Goal: Check status

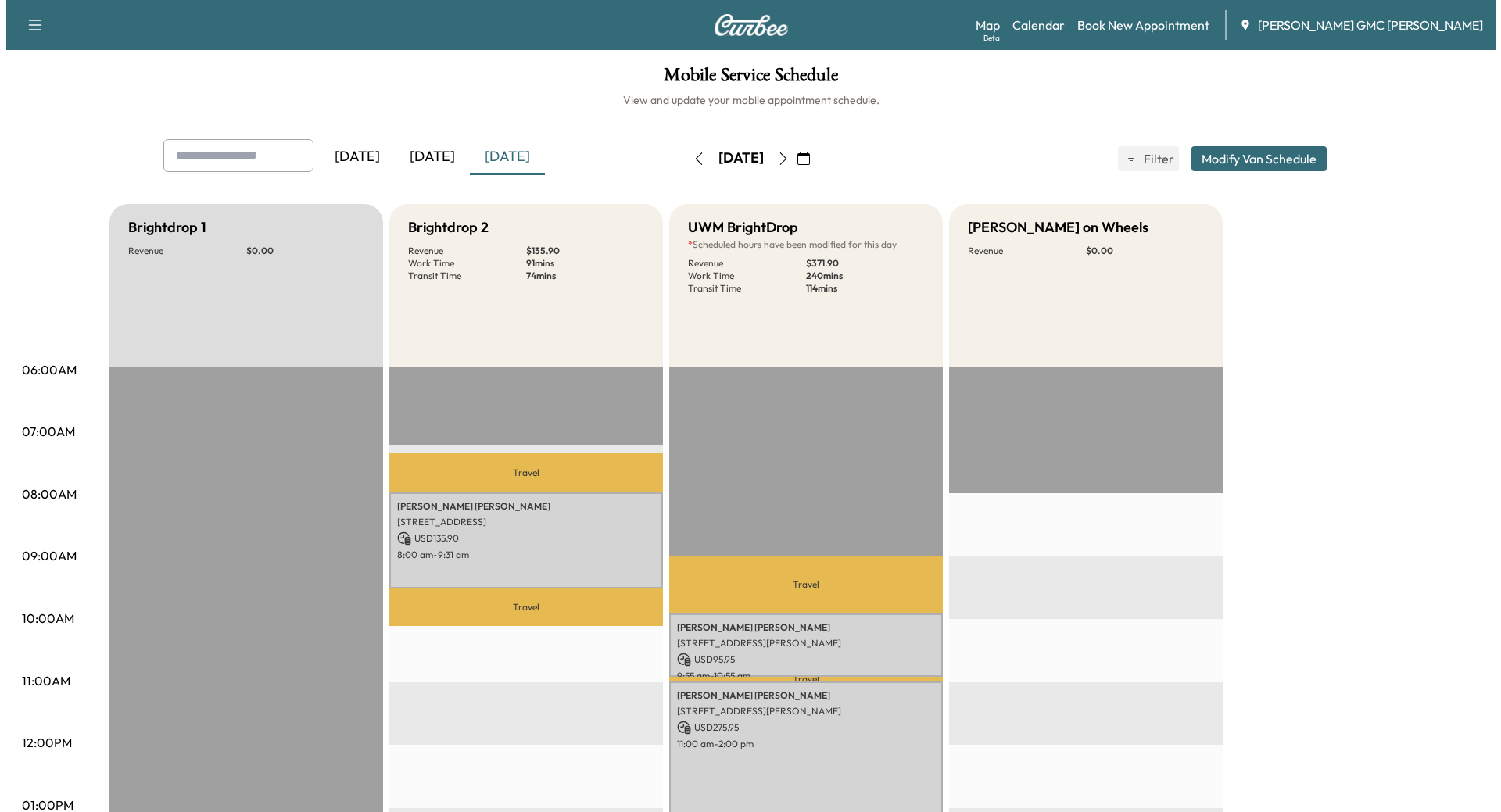
scroll to position [156, 0]
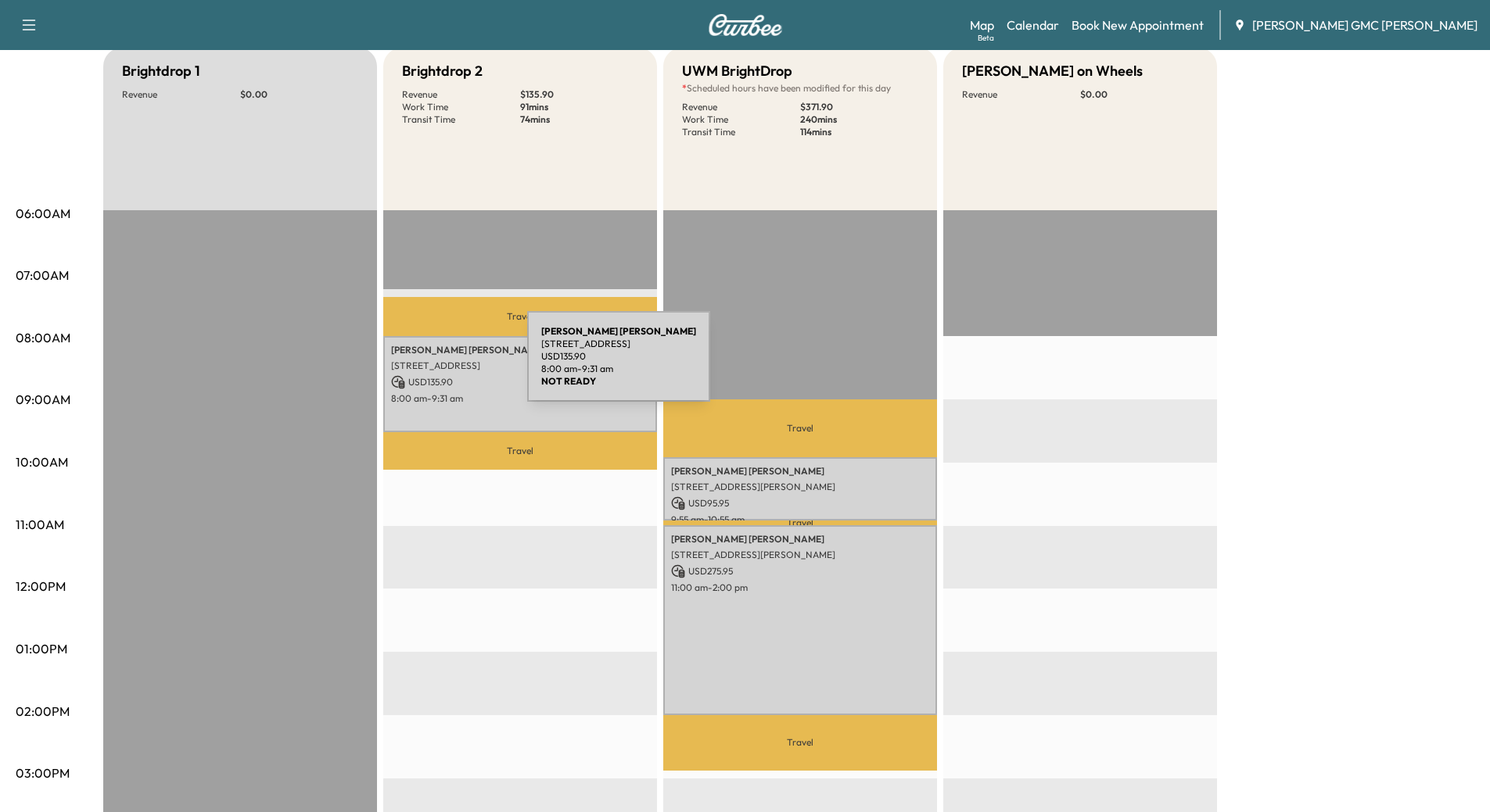
click at [412, 365] on p "[STREET_ADDRESS]" at bounding box center [520, 365] width 258 height 13
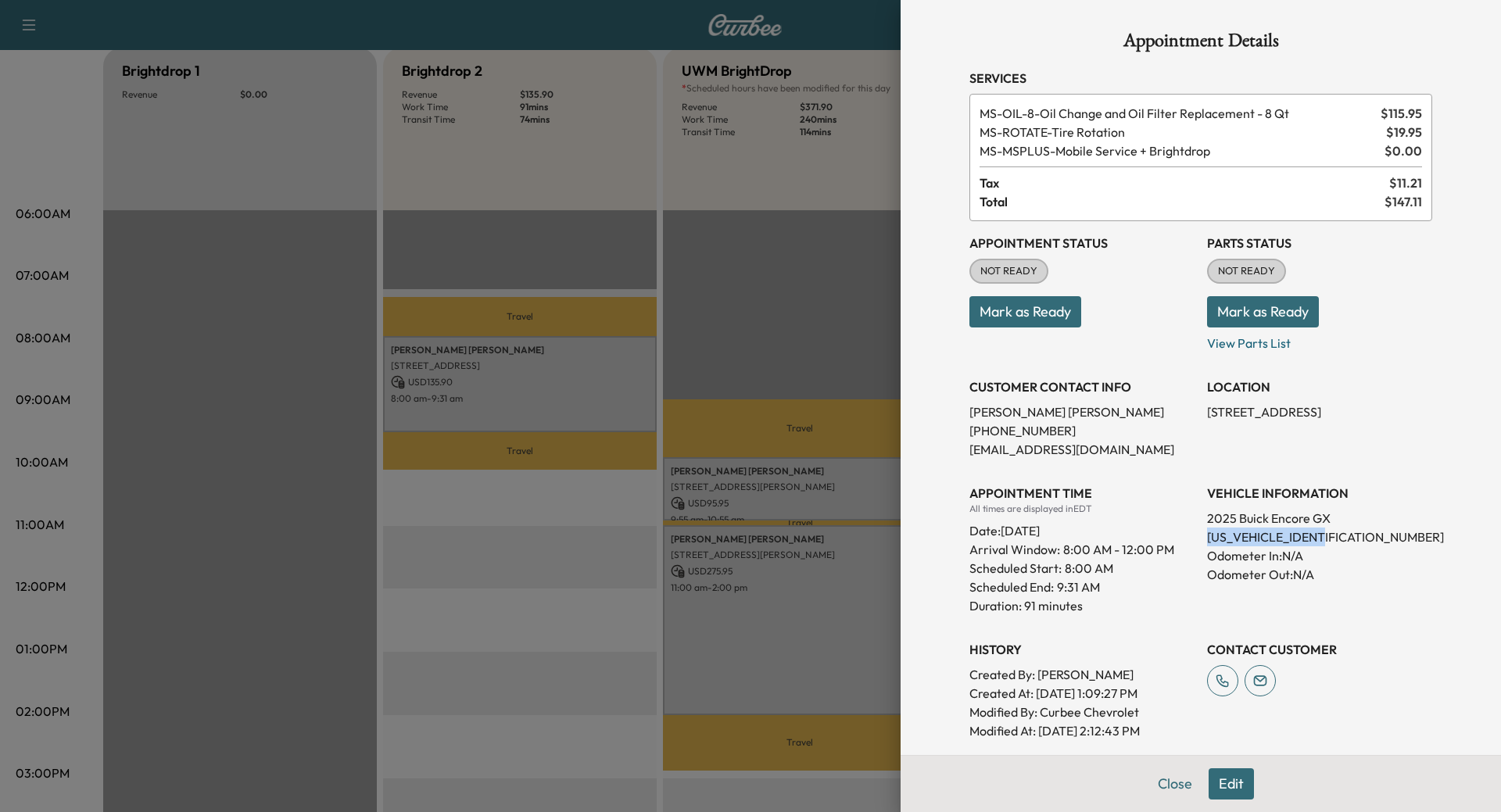
drag, startPoint x: 1324, startPoint y: 537, endPoint x: 1192, endPoint y: 534, distance: 132.0
click at [1192, 534] on div "Appointment Status NOT READY Mark as Ready Parts Status NOT READY Mark as Ready…" at bounding box center [1201, 481] width 463 height 519
copy p "[US_VEHICLE_IDENTIFICATION_NUMBER]"
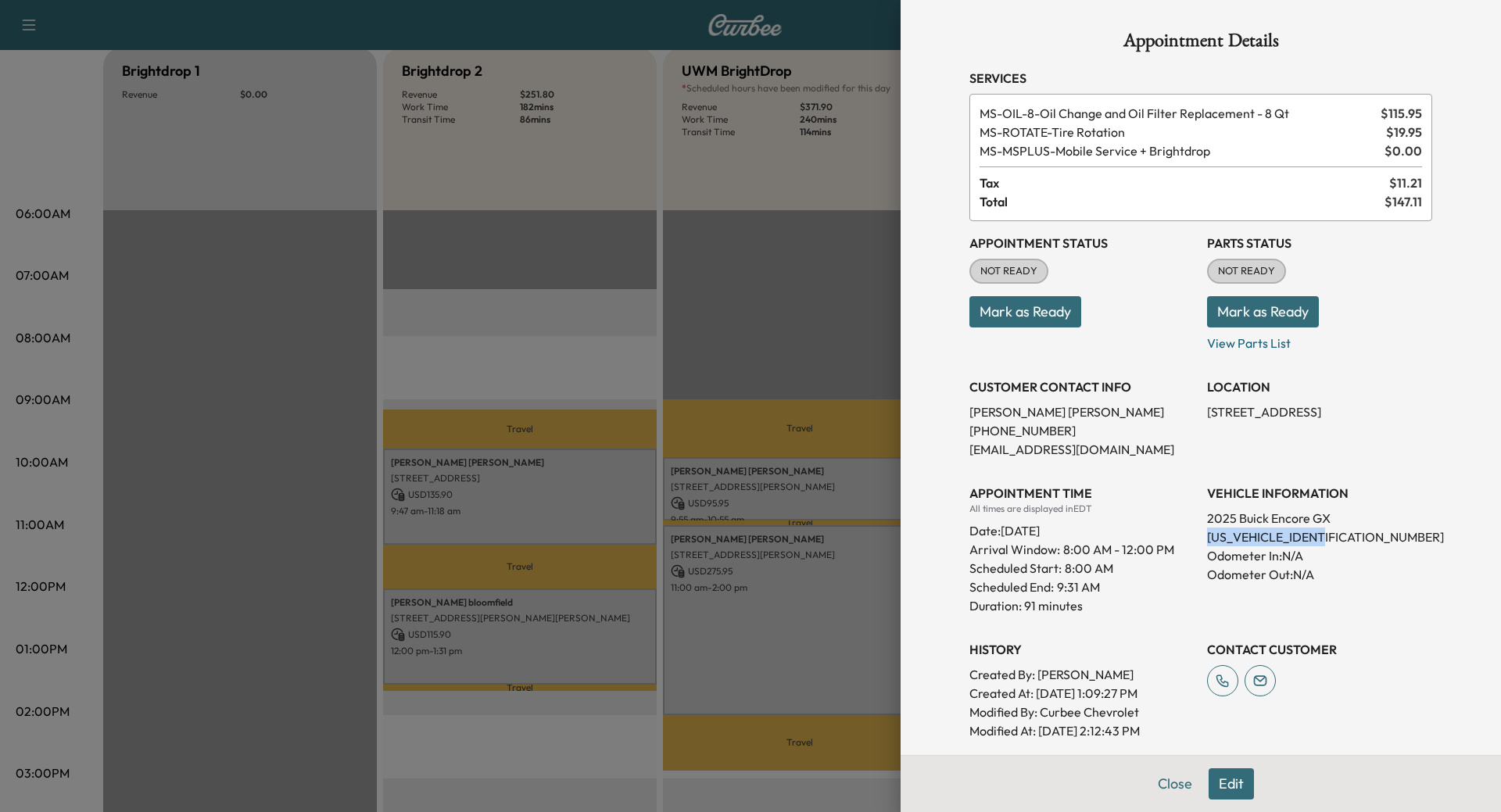
click at [1147, 786] on button "Close" at bounding box center [1174, 784] width 54 height 31
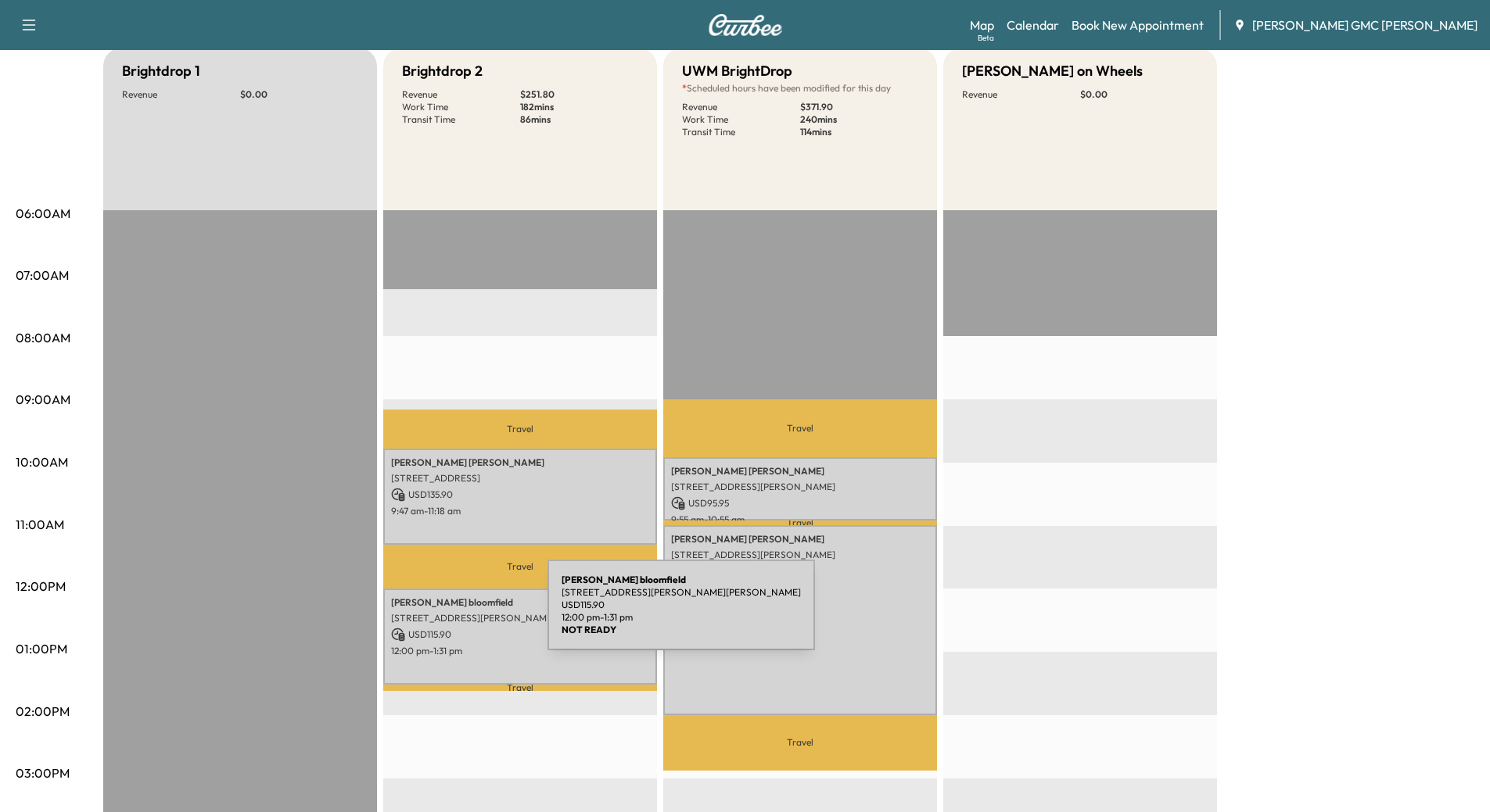
click at [430, 615] on p "[STREET_ADDRESS][PERSON_NAME][PERSON_NAME]" at bounding box center [520, 618] width 258 height 13
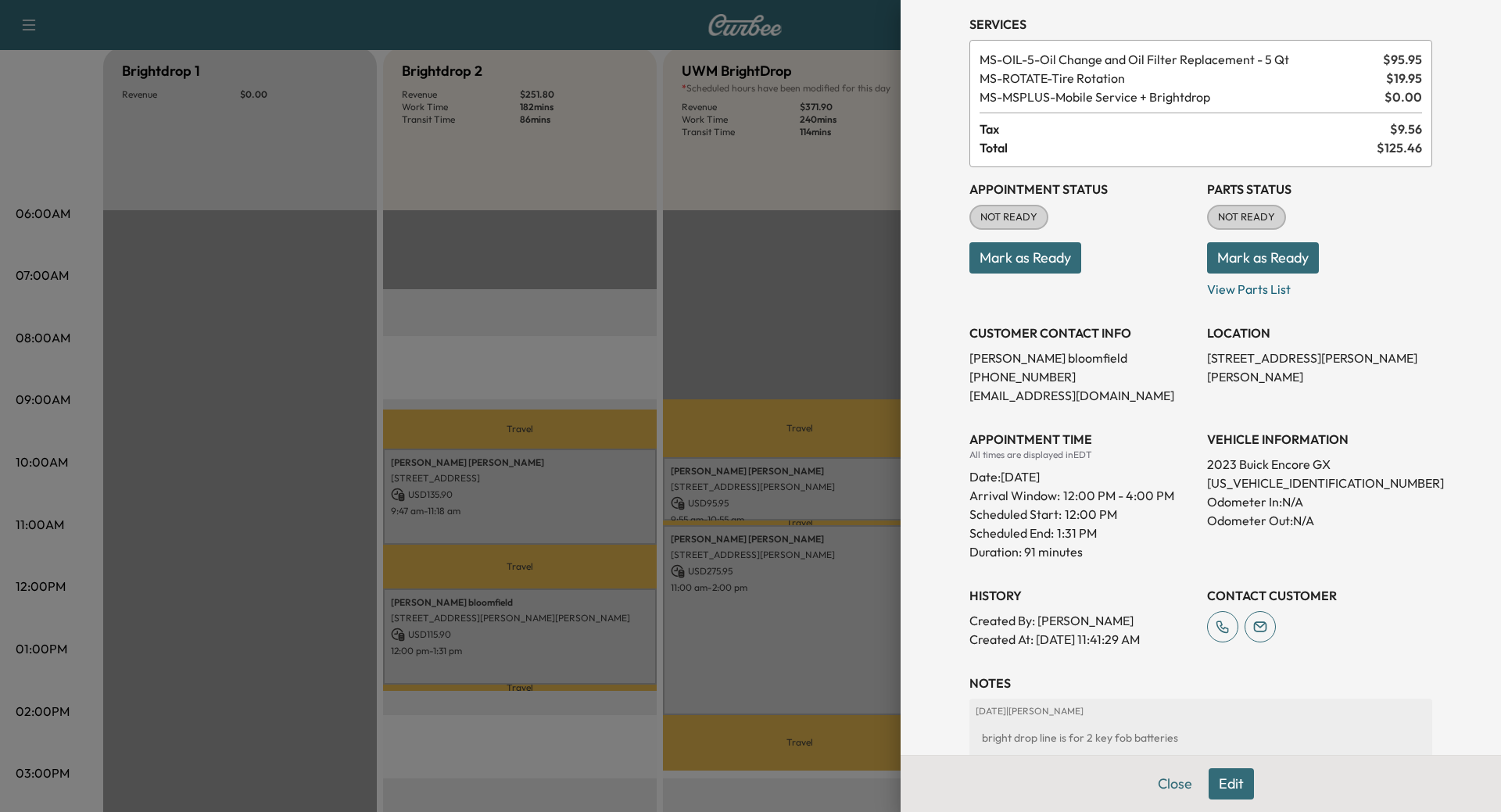
scroll to position [7, 0]
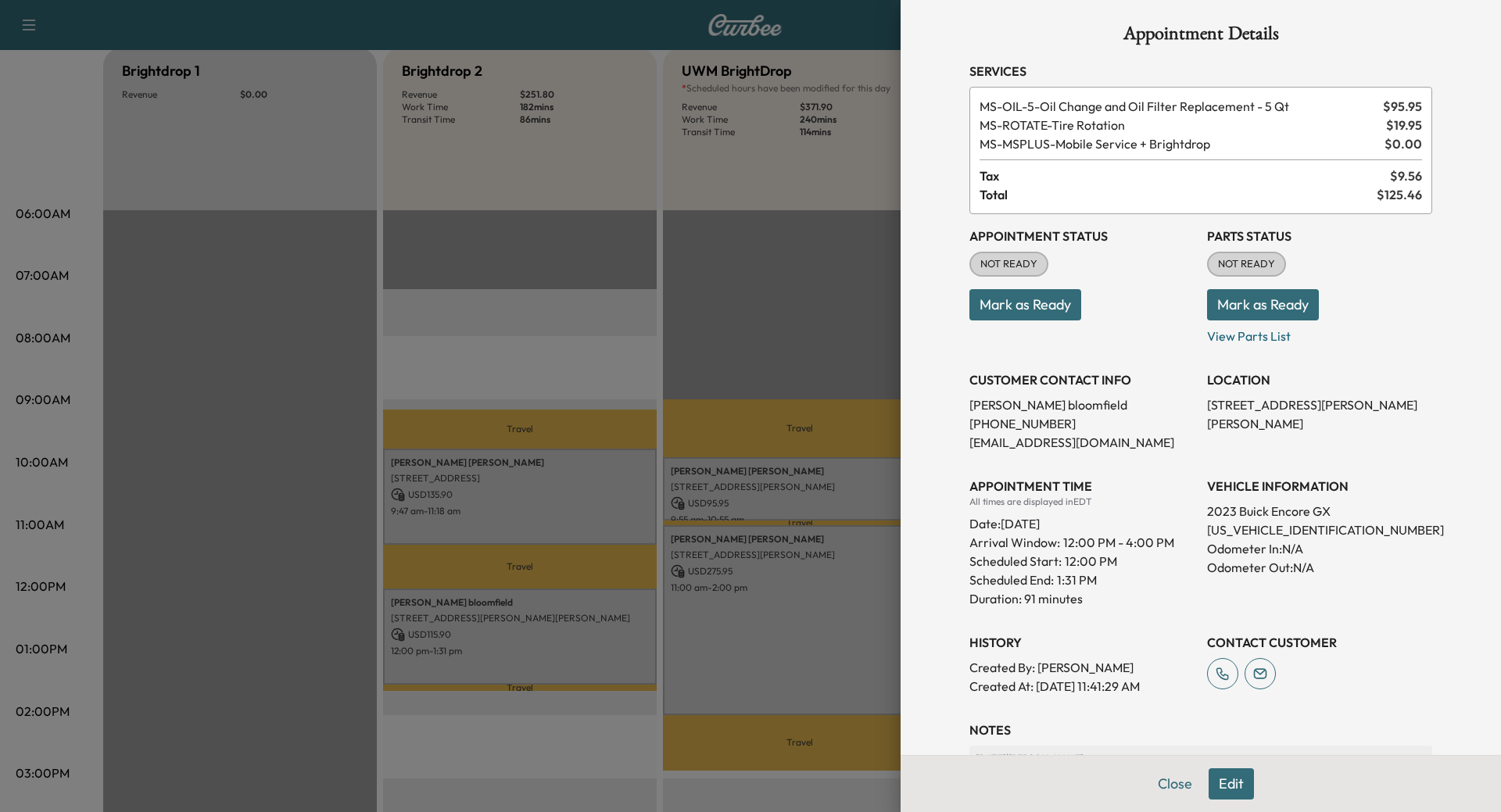
click at [1271, 528] on p "[US_VEHICLE_IDENTIFICATION_NUMBER]" at bounding box center [1320, 529] width 225 height 18
click at [553, 484] on div at bounding box center [750, 406] width 1501 height 812
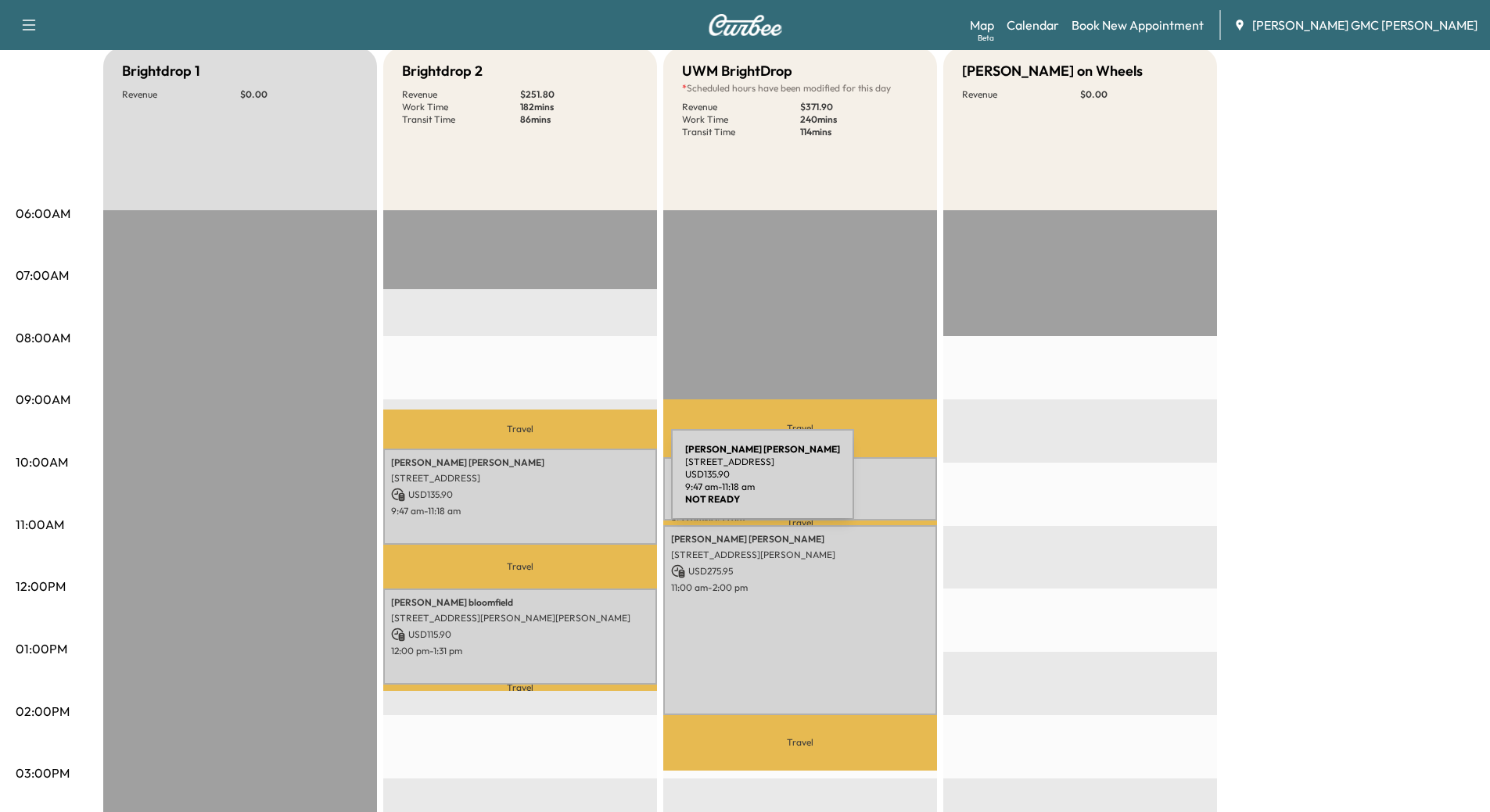
click at [554, 484] on div "[PERSON_NAME] [STREET_ADDRESS] USD 135.90 9:47 am - 11:18 am" at bounding box center [520, 496] width 273 height 95
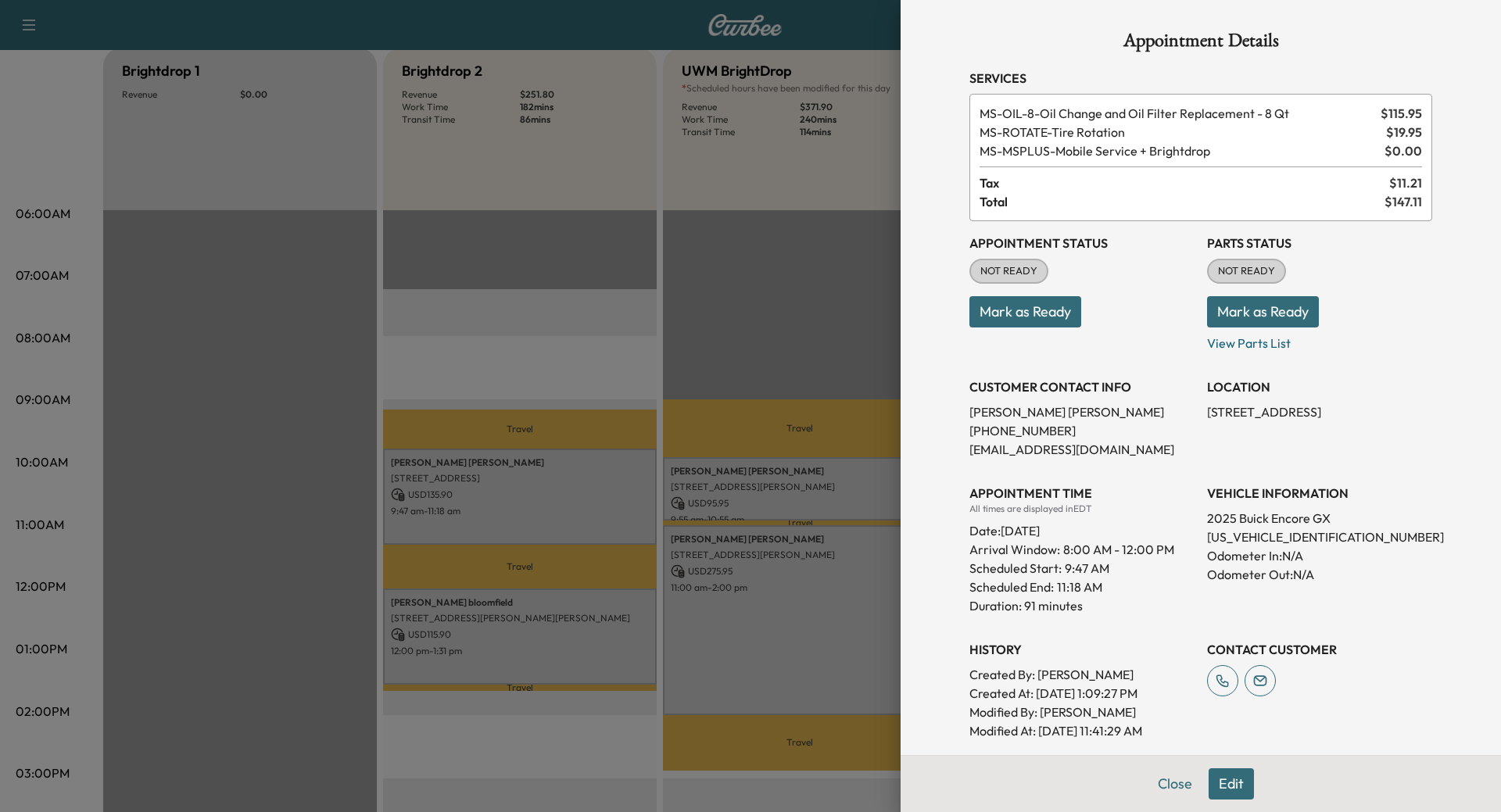
click at [536, 600] on div at bounding box center [750, 406] width 1501 height 812
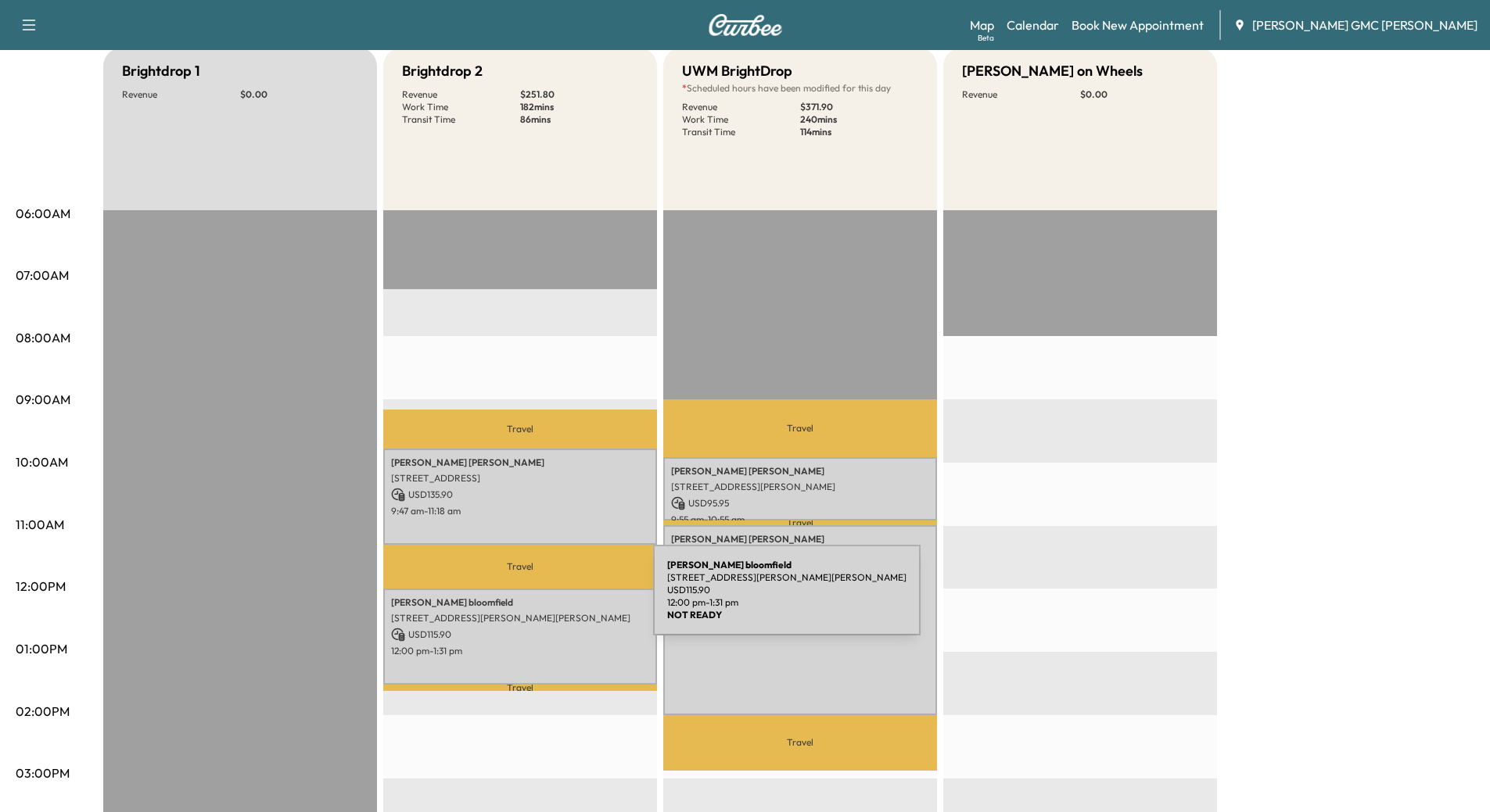
click at [536, 600] on p "[PERSON_NAME]" at bounding box center [520, 602] width 258 height 13
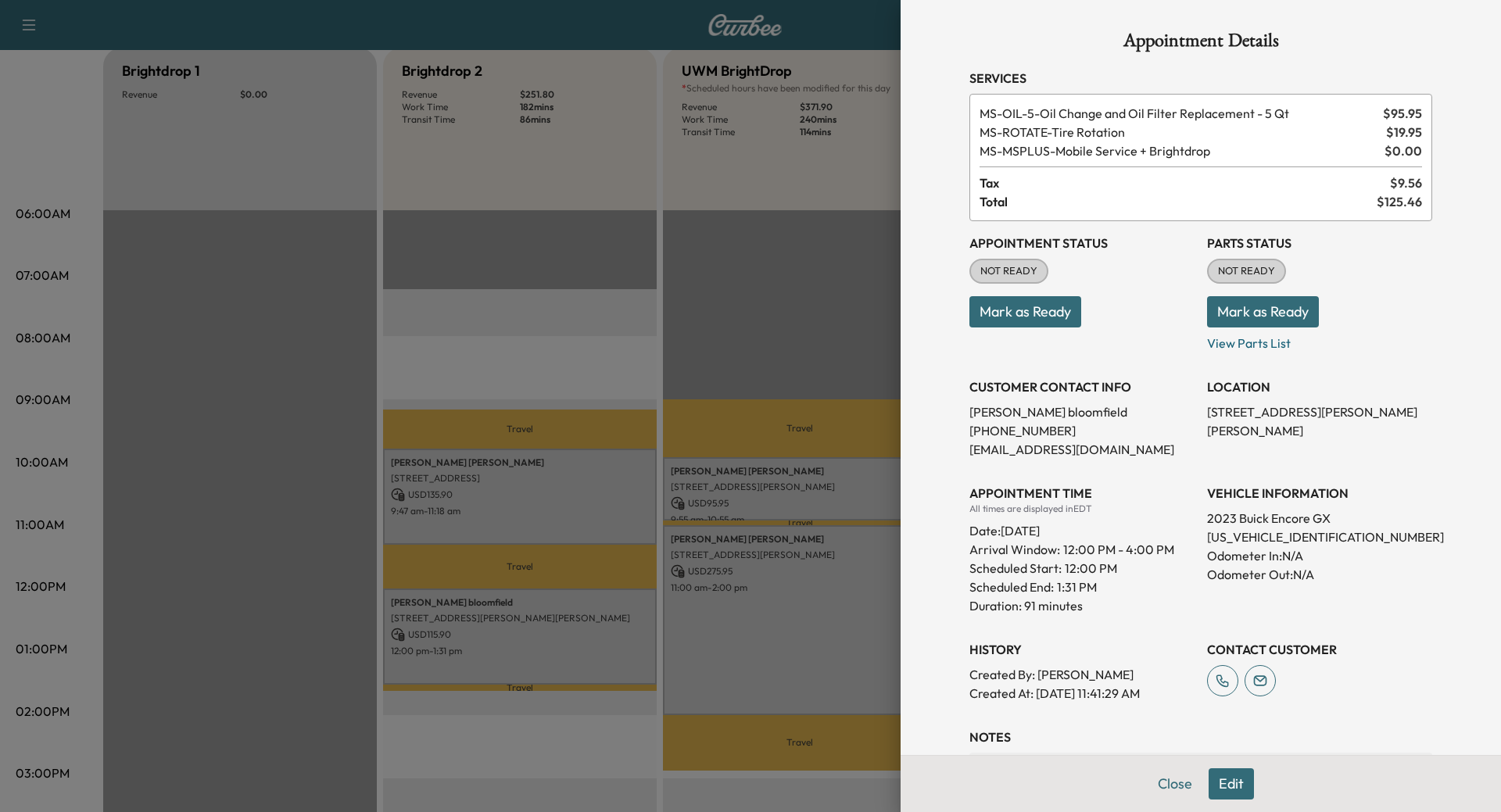
click at [712, 491] on div at bounding box center [750, 406] width 1501 height 812
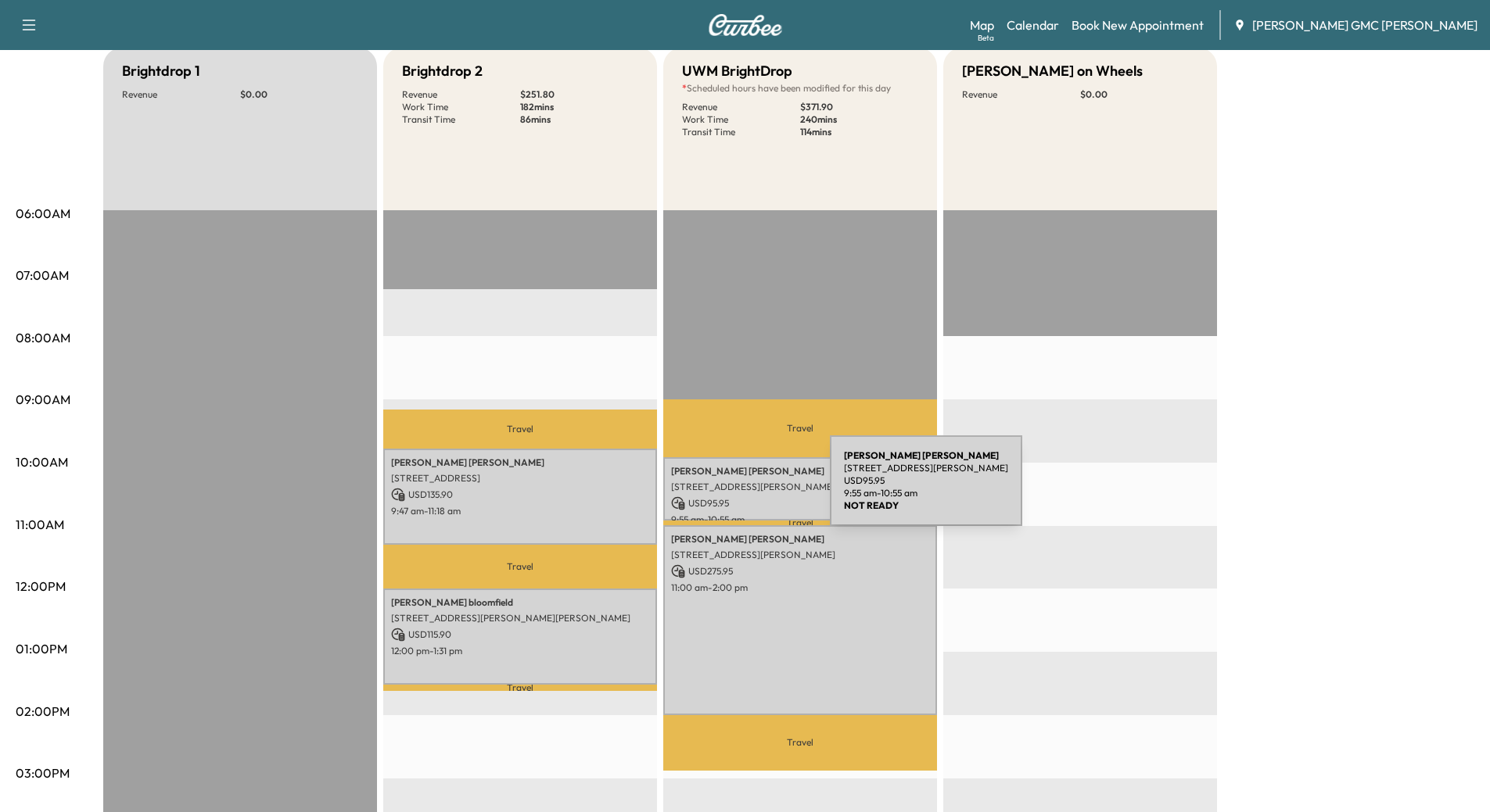
click at [713, 490] on p "[STREET_ADDRESS][PERSON_NAME]" at bounding box center [800, 486] width 258 height 13
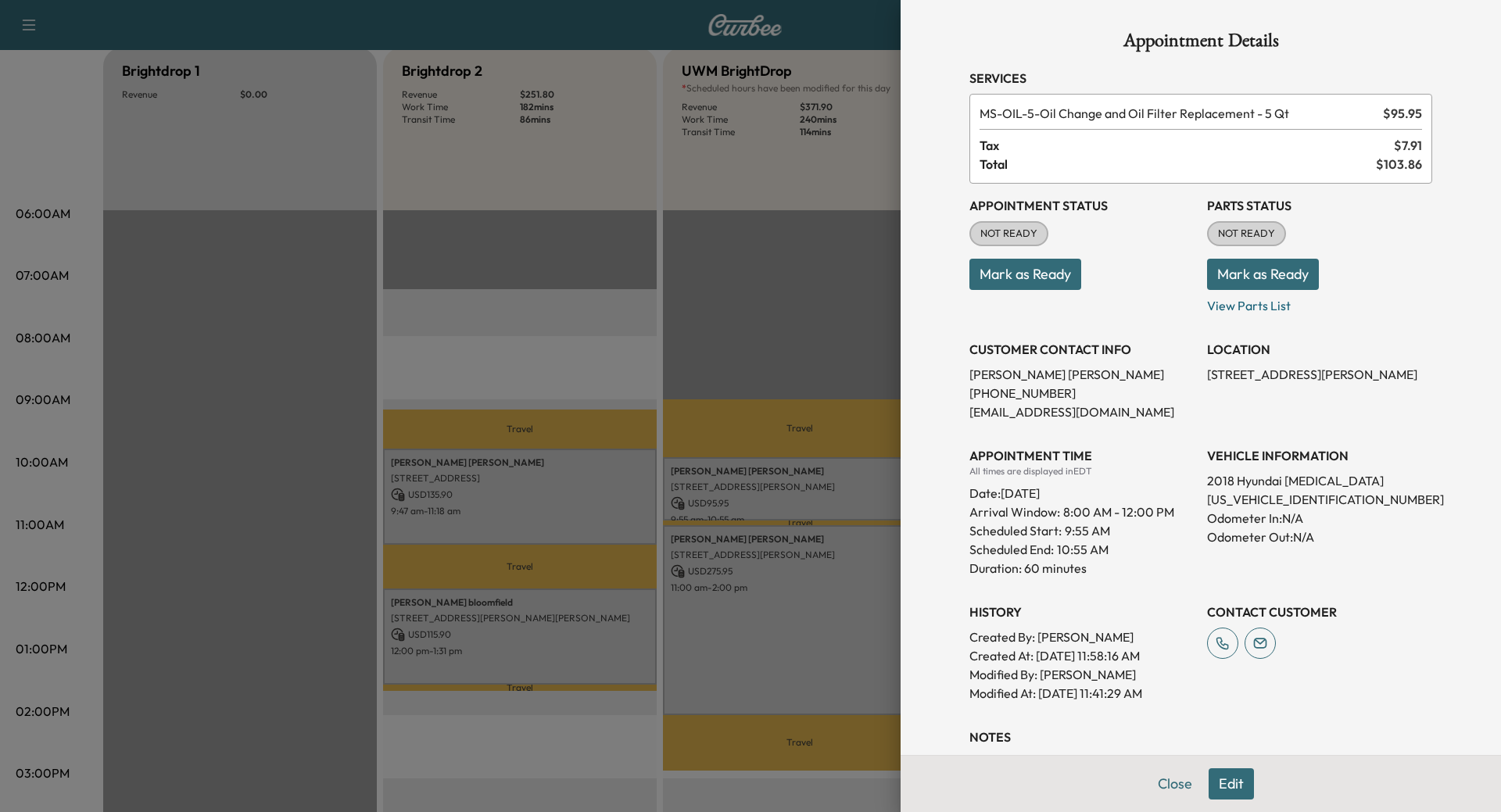
scroll to position [104, 0]
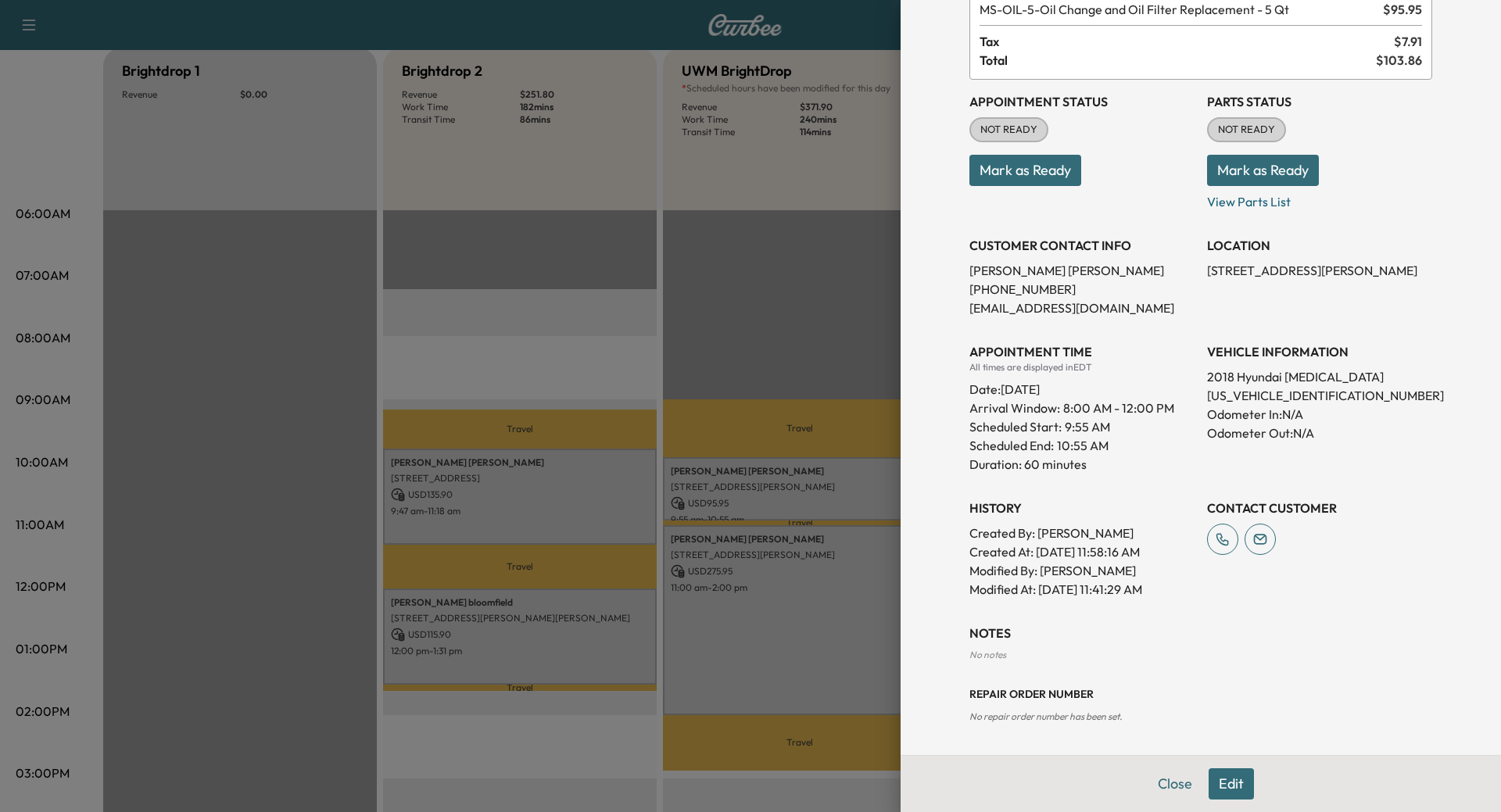
click at [1247, 394] on p "[US_VEHICLE_IDENTIFICATION_NUMBER]" at bounding box center [1320, 394] width 225 height 18
click at [1246, 394] on p "[US_VEHICLE_IDENTIFICATION_NUMBER]" at bounding box center [1320, 394] width 225 height 18
copy p "[US_VEHICLE_IDENTIFICATION_NUMBER]"
